Goal: Information Seeking & Learning: Learn about a topic

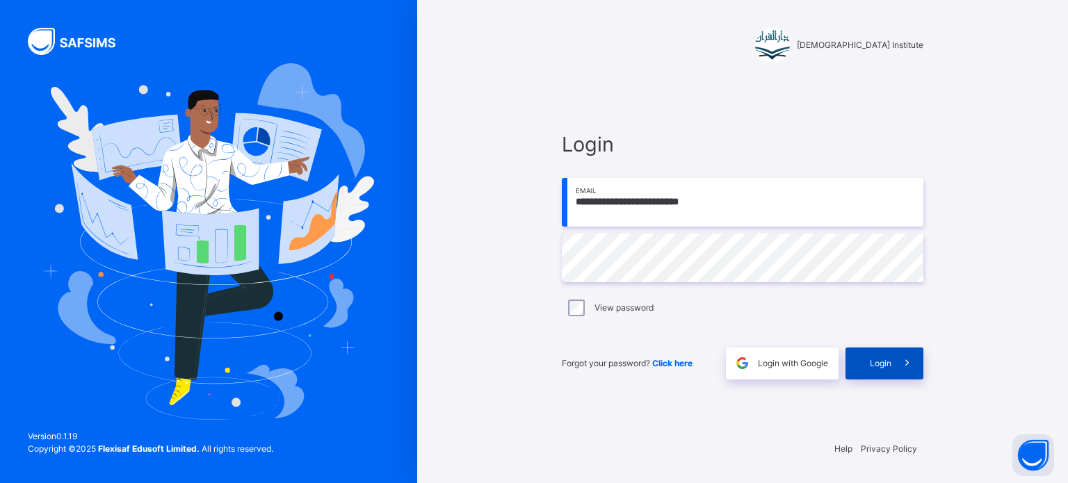
click at [873, 366] on span "Login" at bounding box center [881, 363] width 22 height 13
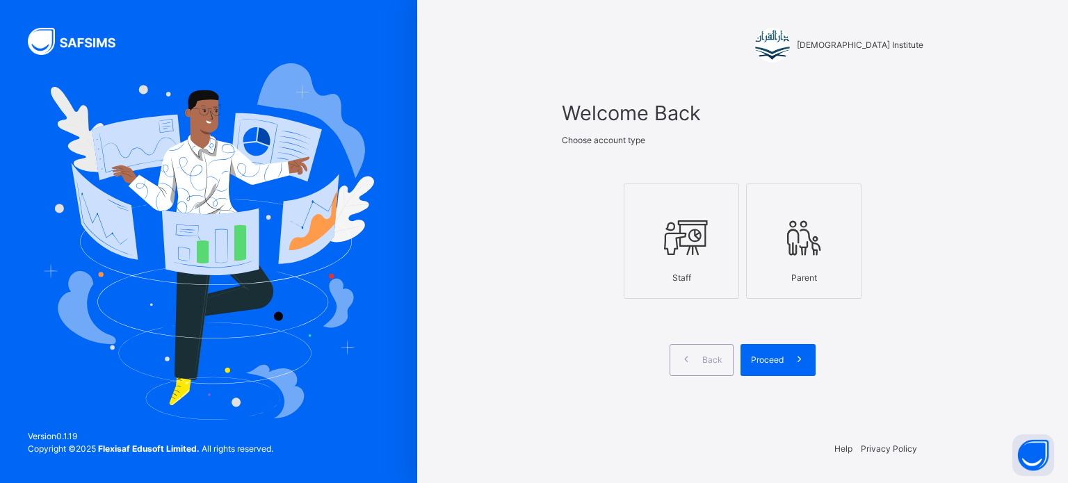
click at [691, 282] on div "Staff" at bounding box center [681, 278] width 100 height 26
click at [789, 361] on span at bounding box center [800, 360] width 32 height 32
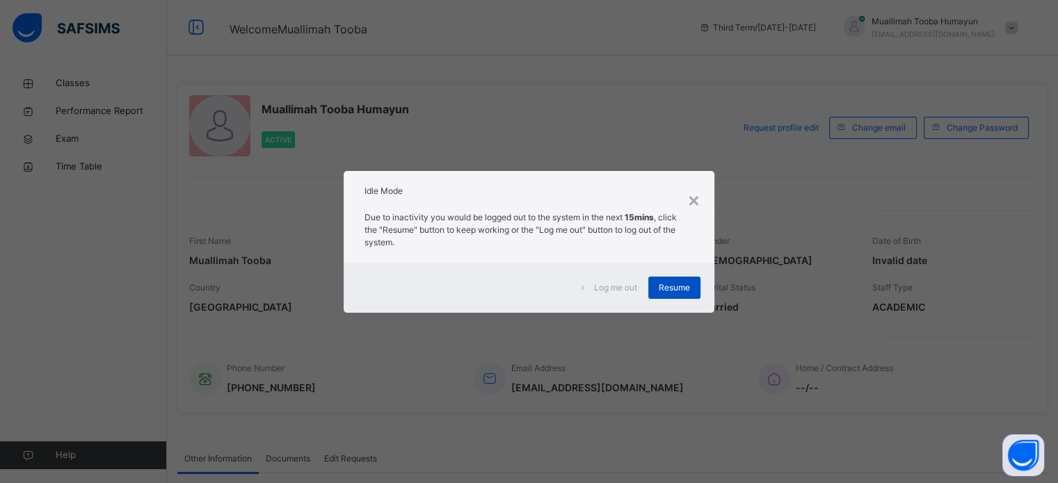
click at [654, 287] on div "Resume" at bounding box center [674, 288] width 52 height 22
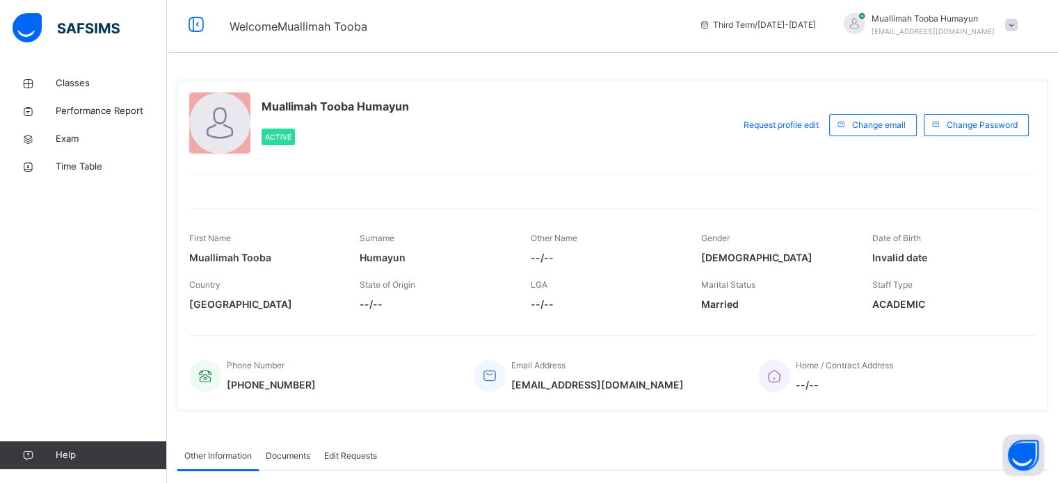
scroll to position [3, 0]
click at [80, 72] on link "Classes" at bounding box center [83, 84] width 167 height 28
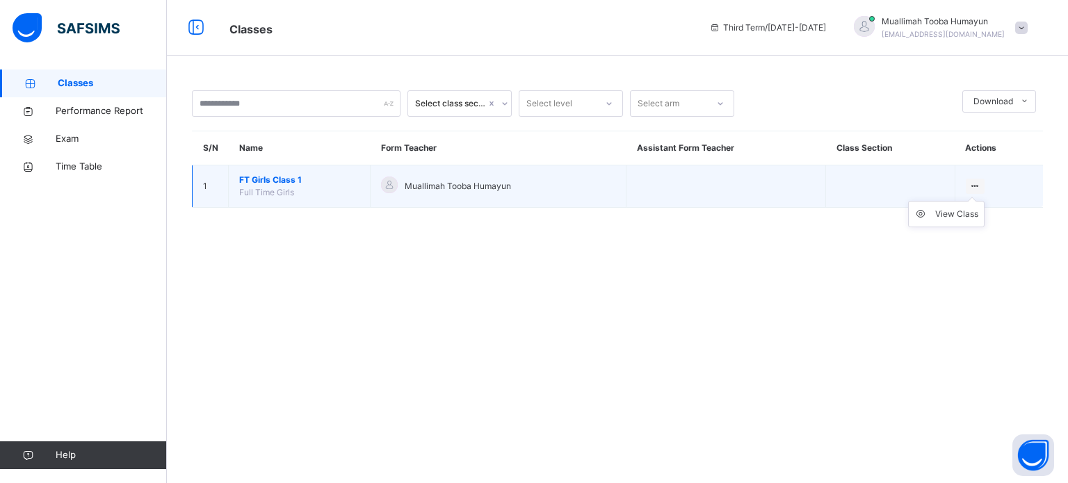
click at [982, 201] on ul "View Class" at bounding box center [946, 214] width 76 height 26
click at [965, 217] on div "View Class" at bounding box center [956, 214] width 43 height 14
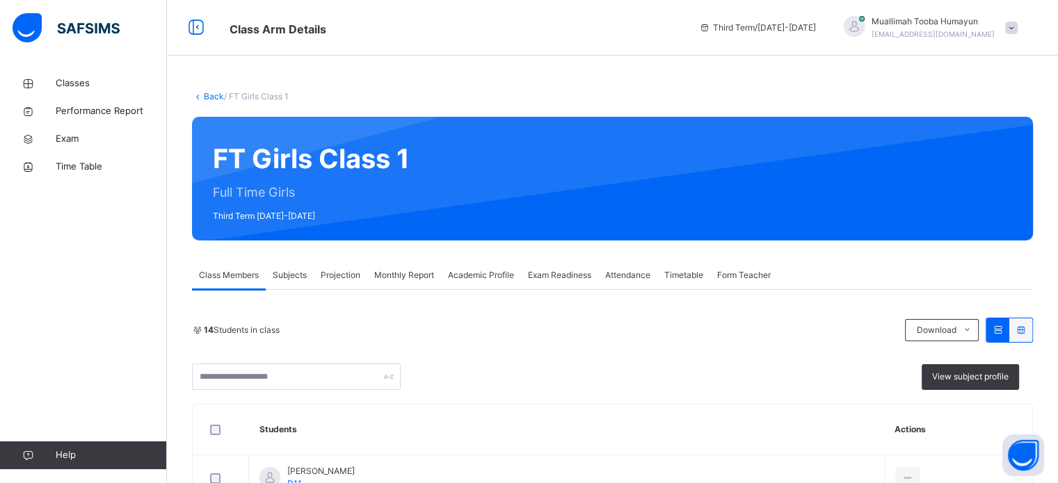
click at [340, 280] on span "Projection" at bounding box center [341, 275] width 40 height 13
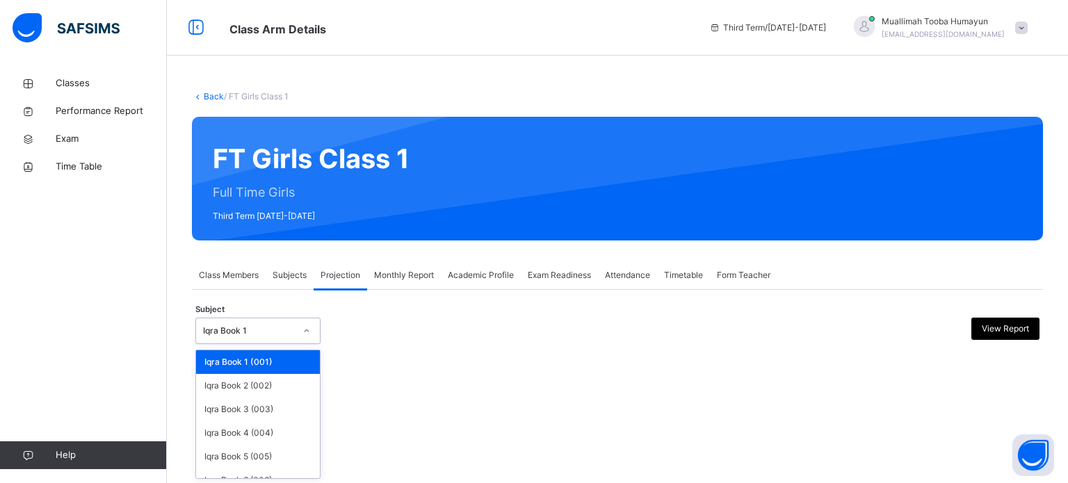
click at [284, 482] on div "Back / FT Girls Class 1 FT Girls Class 1 Full Time Girls Third Term [DATE]-[DAT…" at bounding box center [617, 241] width 901 height 483
click at [274, 481] on div "Back / FT Girls Class 1 FT Girls Class 1 Full Time Girls Third Term [DATE]-[DAT…" at bounding box center [617, 241] width 901 height 483
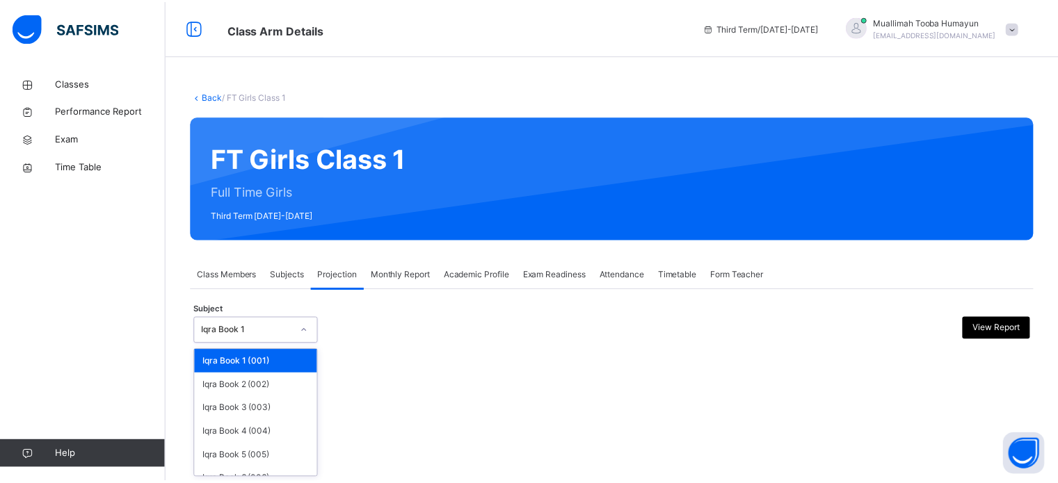
scroll to position [73, 0]
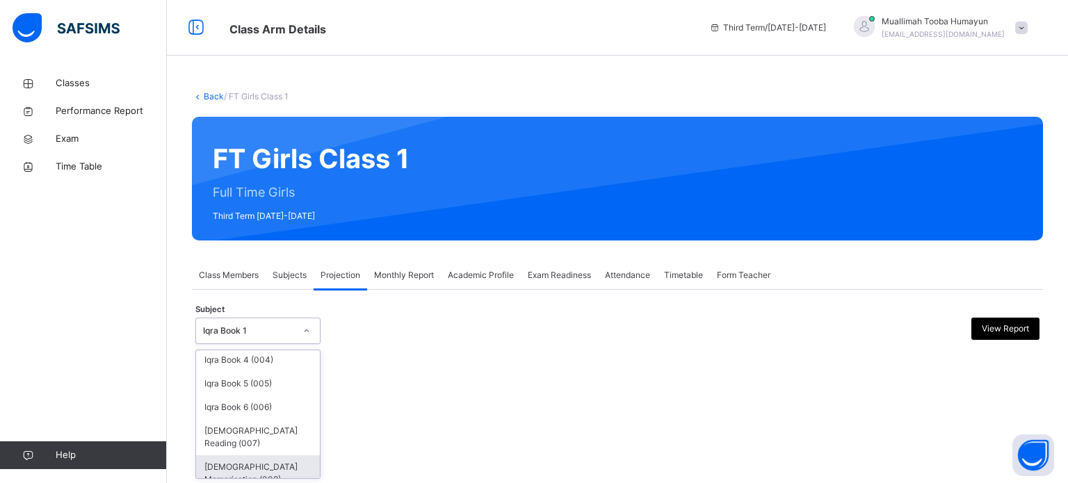
click at [258, 462] on div "[DEMOGRAPHIC_DATA] Memorisation (008)" at bounding box center [258, 473] width 124 height 36
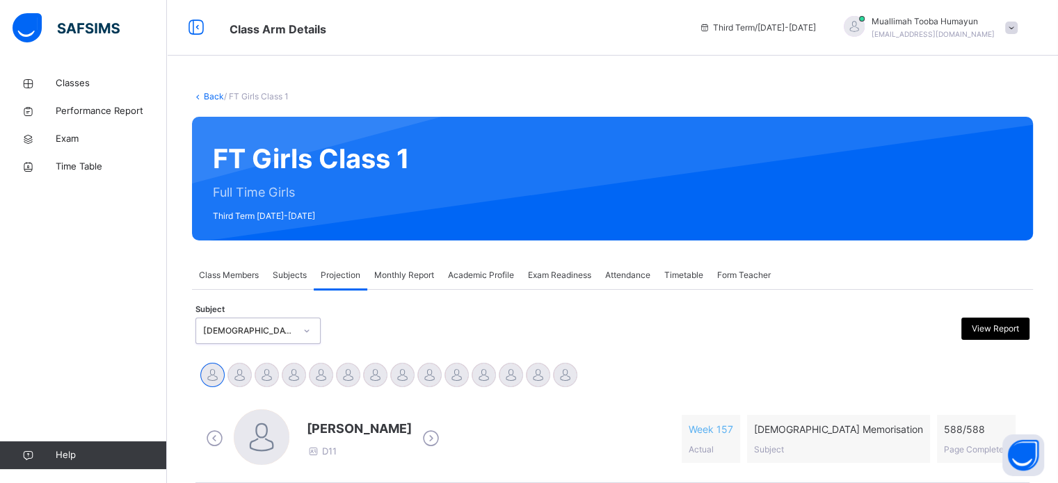
scroll to position [245, 0]
